Goal: Transaction & Acquisition: Subscribe to service/newsletter

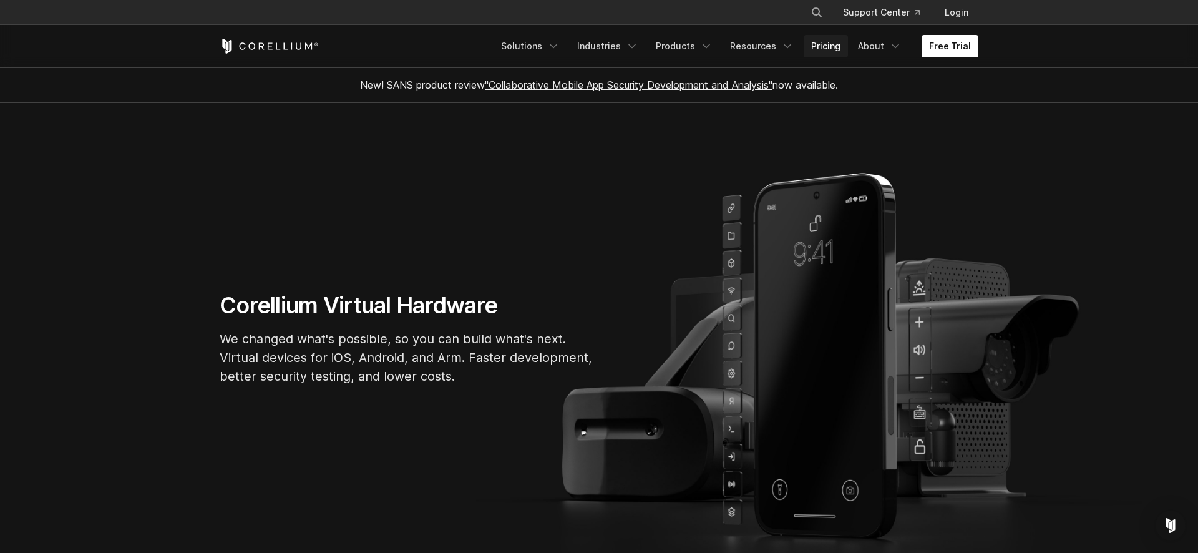
click at [832, 43] on link "Pricing" at bounding box center [826, 46] width 44 height 22
